Goal: Task Accomplishment & Management: Complete application form

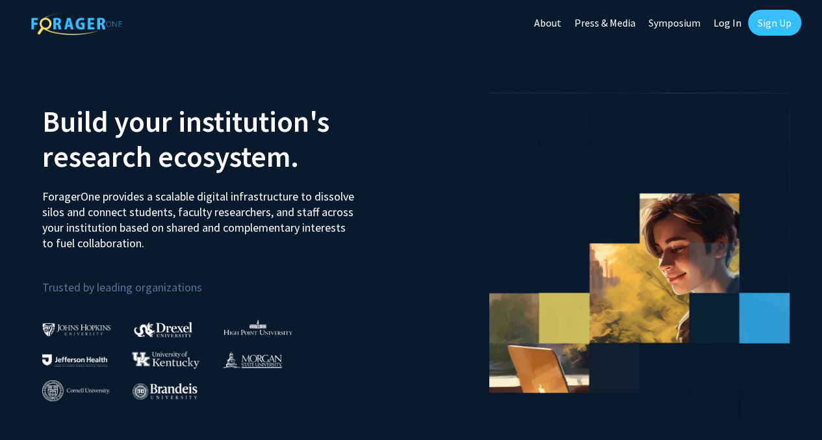
click at [768, 24] on link "Sign Up" at bounding box center [774, 23] width 53 height 26
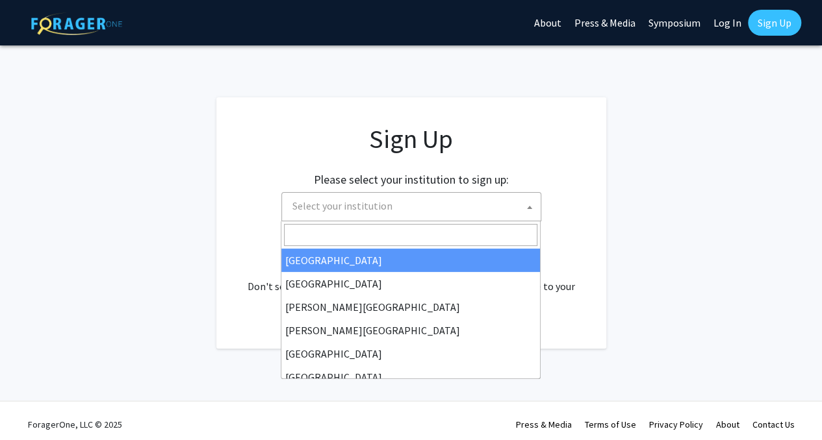
click at [361, 211] on span "Select your institution" at bounding box center [342, 205] width 100 height 13
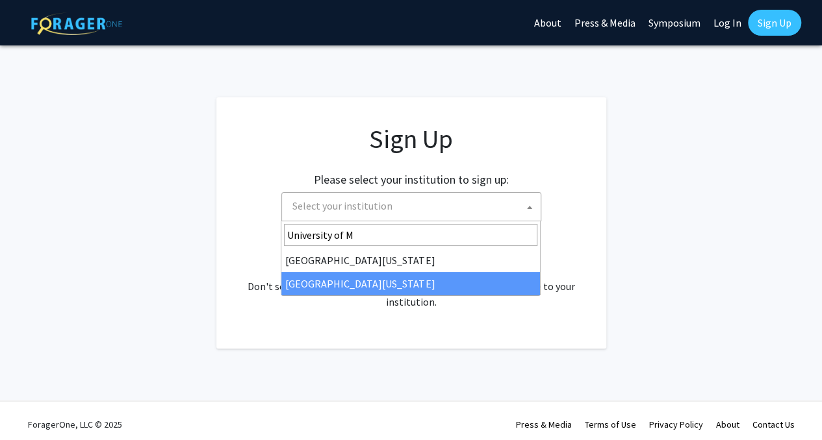
type input "University of M"
select select "33"
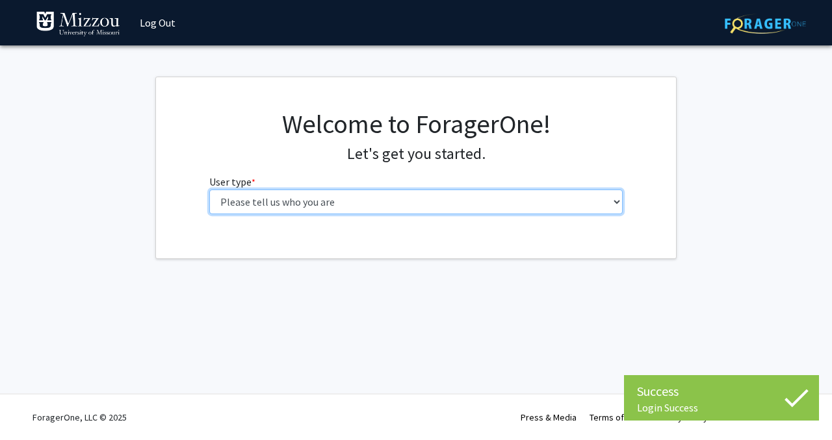
click at [380, 194] on select "Please tell us who you are Undergraduate Student Master's Student Doctoral Cand…" at bounding box center [416, 202] width 414 height 25
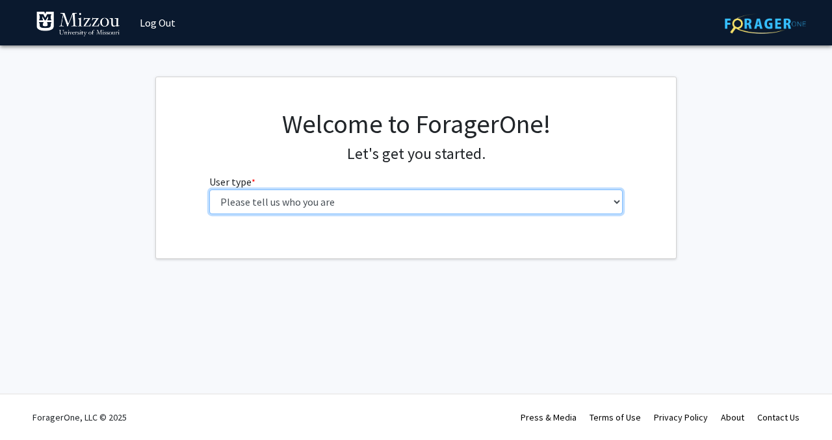
select select "1: undergrad"
click at [209, 190] on select "Please tell us who you are Undergraduate Student Master's Student Doctoral Cand…" at bounding box center [416, 202] width 414 height 25
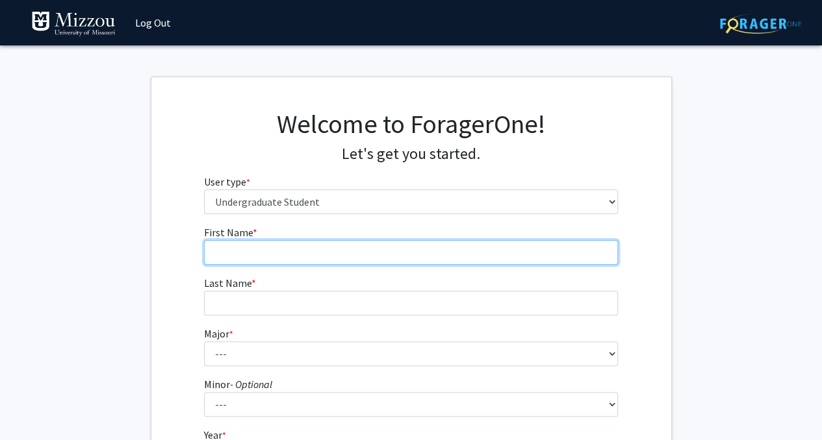
click at [387, 253] on input "First Name * required" at bounding box center [411, 252] width 414 height 25
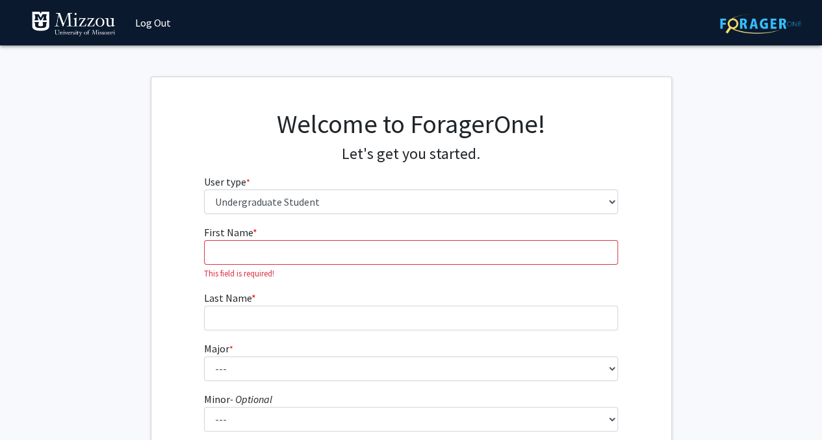
click at [722, 279] on fg-get-started "Welcome to ForagerOne! Let's get you started. User type * required Please tell …" at bounding box center [411, 340] width 822 height 527
